Goal: Information Seeking & Learning: Check status

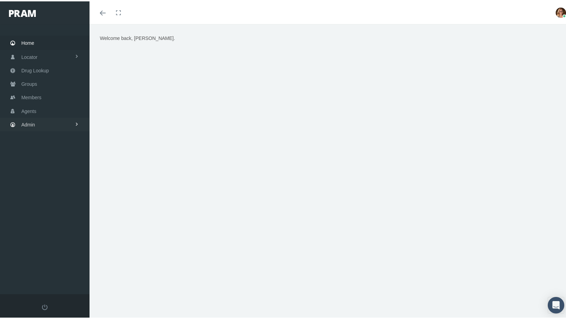
click at [26, 120] on span "Admin" at bounding box center [28, 123] width 14 height 13
click at [44, 200] on span "Compensations" at bounding box center [44, 202] width 33 height 12
click at [45, 210] on span "Compensation Summary" at bounding box center [53, 216] width 53 height 12
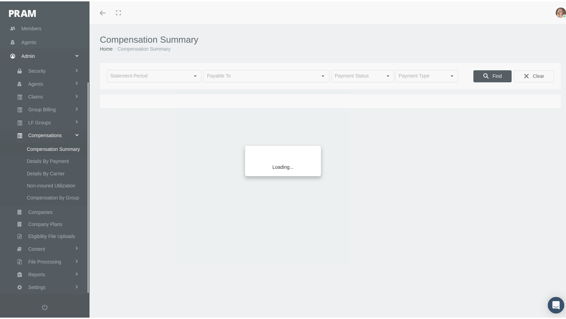
scroll to position [73, 0]
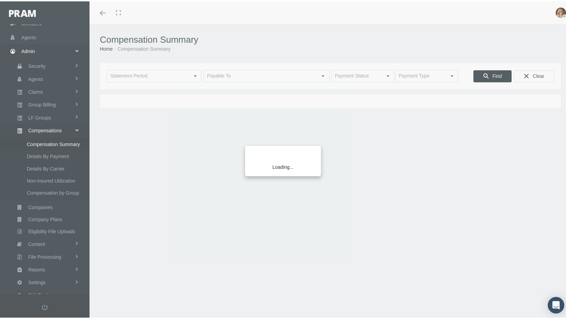
type input "September 2025"
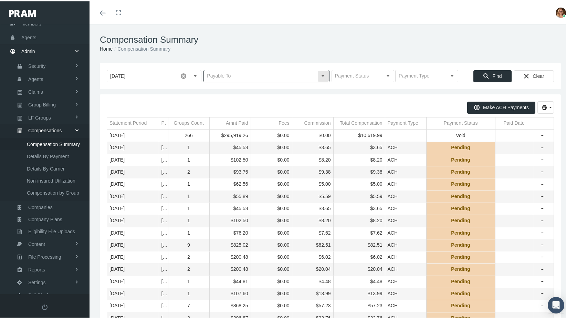
click at [257, 78] on input "text" at bounding box center [260, 75] width 113 height 12
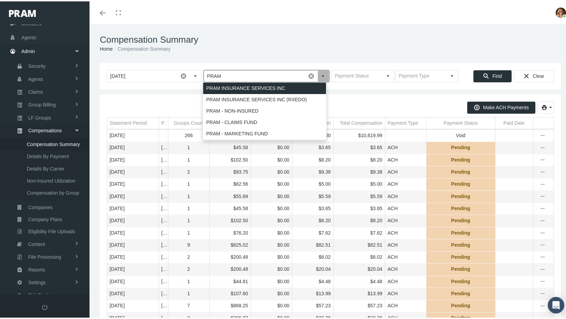
click at [250, 84] on div "PRAM INSURANCE SERVICES INC" at bounding box center [264, 86] width 123 height 11
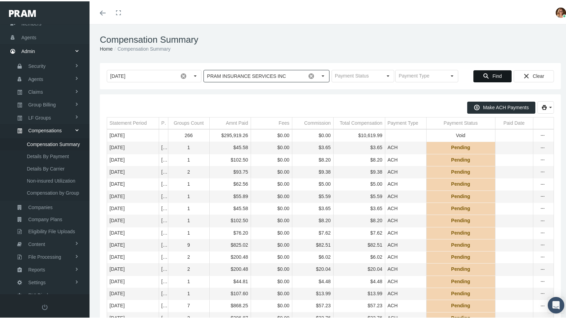
type input "PRAM INSURANCE SERVICES INC"
click at [493, 73] on span "Find" at bounding box center [496, 75] width 9 height 6
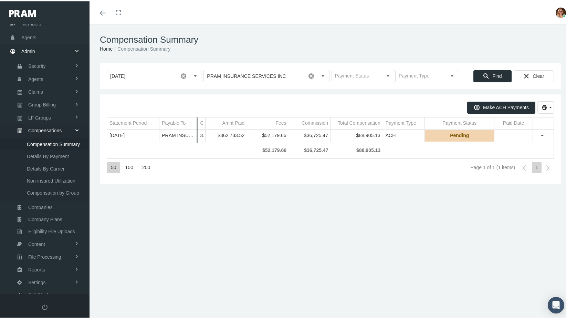
drag, startPoint x: 163, startPoint y: 122, endPoint x: 196, endPoint y: 127, distance: 33.4
click at [197, 126] on div "Make ACH Payments Statement Period Payable To Groups Count Amnt Paid Fees Commi…" at bounding box center [330, 138] width 447 height 76
drag, startPoint x: 158, startPoint y: 121, endPoint x: 150, endPoint y: 139, distance: 20.0
click at [150, 139] on div "Make ACH Payments Statement Period Payable To Groups Count Amnt Paid Fees Commi…" at bounding box center [330, 138] width 447 height 76
drag, startPoint x: 421, startPoint y: 123, endPoint x: 456, endPoint y: 126, distance: 35.5
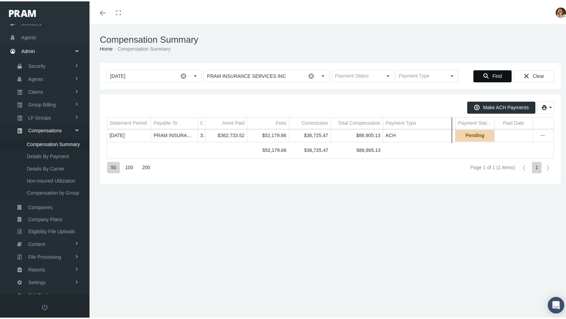
click at [456, 126] on div "Make ACH Payments Statement Period Payable To Groups Count Amnt Paid Fees Commi…" at bounding box center [330, 138] width 447 height 76
drag, startPoint x: 380, startPoint y: 125, endPoint x: 425, endPoint y: 123, distance: 45.1
click at [425, 123] on div "Make ACH Payments Statement Period Payable To Groups Count Amnt Paid Fees Commi…" at bounding box center [330, 138] width 447 height 76
drag, startPoint x: 327, startPoint y: 120, endPoint x: 375, endPoint y: 125, distance: 47.7
click at [375, 125] on div "Make ACH Payments Statement Period Payable To Groups Count Amnt Paid Fees Commi…" at bounding box center [330, 138] width 447 height 76
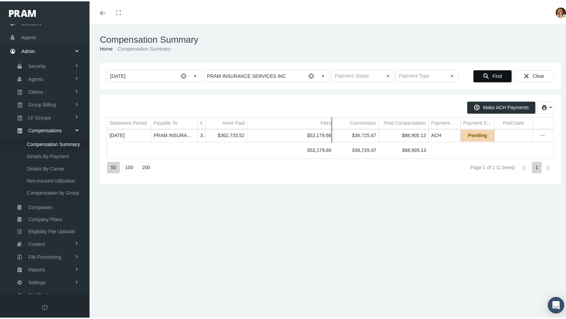
drag, startPoint x: 287, startPoint y: 123, endPoint x: 332, endPoint y: 125, distance: 44.8
click at [332, 125] on div "Make ACH Payments Statement Period Payable To Groups Count Amnt Paid Fees Commi…" at bounding box center [330, 138] width 447 height 76
drag, startPoint x: 245, startPoint y: 120, endPoint x: 288, endPoint y: 129, distance: 44.4
click at [288, 129] on div "Make ACH Payments Statement Period Payable To Groups Count Amnt Paid Fees Commi…" at bounding box center [330, 138] width 447 height 76
drag, startPoint x: 204, startPoint y: 120, endPoint x: 239, endPoint y: 129, distance: 35.6
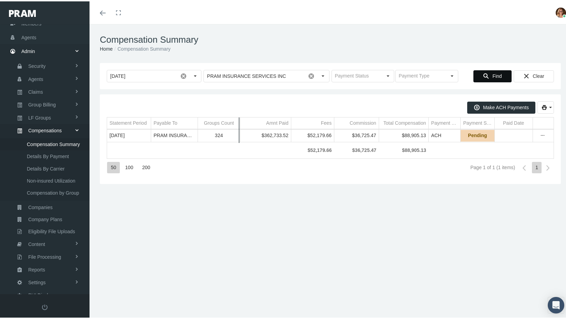
click at [239, 129] on div "Make ACH Payments Statement Period Payable To Groups Count Amnt Paid Fees Commi…" at bounding box center [330, 138] width 447 height 76
click at [197, 121] on div "Make ACH Payments Statement Period Payable To Groups Count Amnt Paid Fees Commi…" at bounding box center [330, 138] width 447 height 76
click at [195, 121] on div "Make ACH Payments Statement Period Payable To Groups Count Amnt Paid Fees Commi…" at bounding box center [330, 138] width 447 height 76
click at [197, 121] on div "Make ACH Payments Statement Period Payable To Groups Count Amnt Paid Fees Commi…" at bounding box center [330, 138] width 447 height 76
drag, startPoint x: 197, startPoint y: 121, endPoint x: 230, endPoint y: 124, distance: 33.8
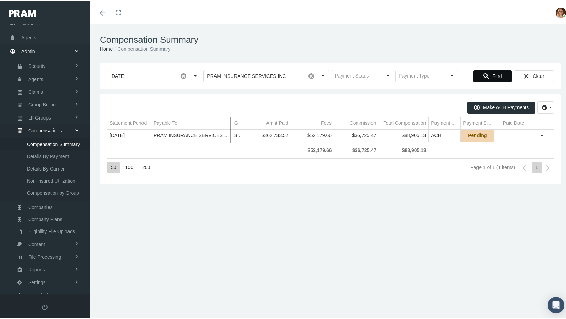
click at [230, 124] on div "Make ACH Payments Statement Period Payable To Groups Count Amnt Paid Fees Commi…" at bounding box center [330, 138] width 447 height 76
drag, startPoint x: 238, startPoint y: 119, endPoint x: 269, endPoint y: 140, distance: 37.6
click at [269, 140] on div "Make ACH Payments Statement Period Payable To Groups Count Amnt Paid Fees Commi…" at bounding box center [330, 138] width 447 height 76
drag, startPoint x: 289, startPoint y: 120, endPoint x: 302, endPoint y: 126, distance: 14.3
click at [302, 126] on div "Make ACH Payments Statement Period Payable To Groups Count Amnt Paid Fees Commi…" at bounding box center [330, 138] width 447 height 76
